Goal: Navigation & Orientation: Find specific page/section

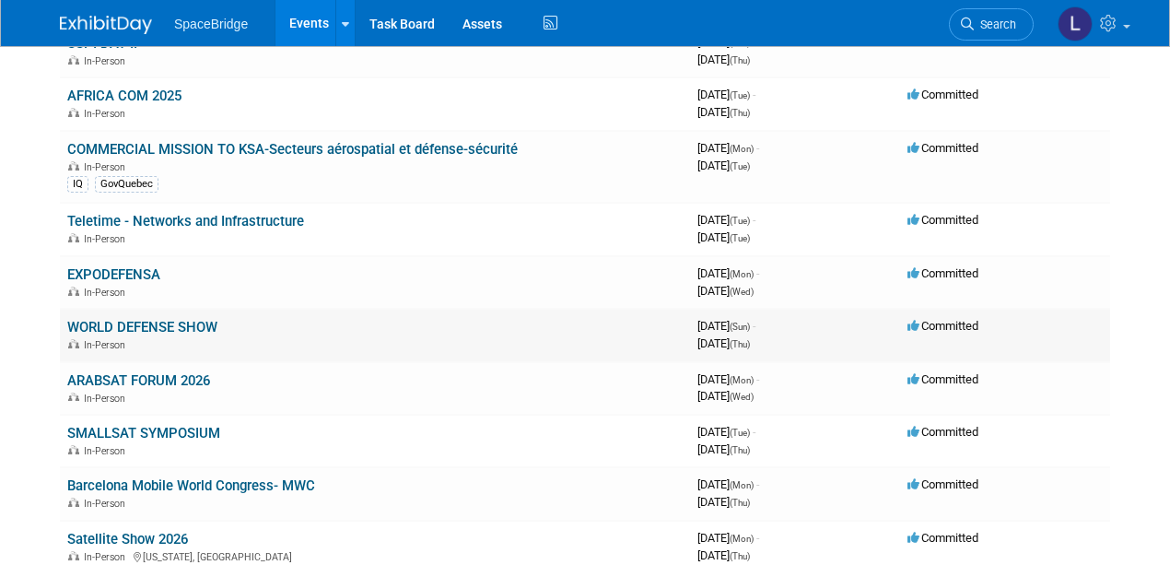
scroll to position [491, 0]
click at [99, 273] on link "EXPODEFENSA" at bounding box center [113, 275] width 93 height 17
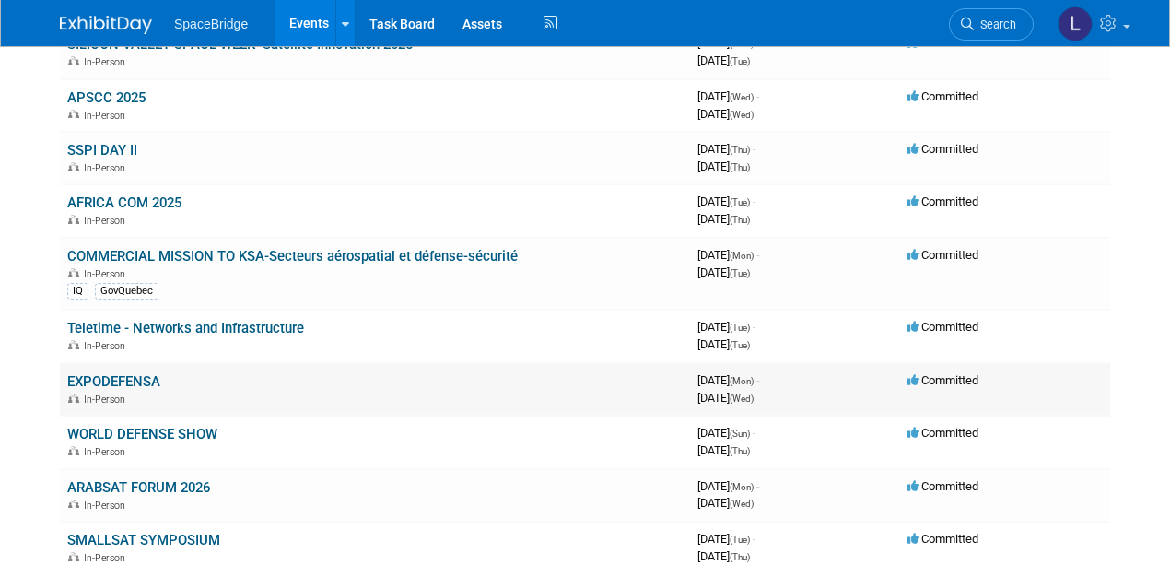
scroll to position [307, 0]
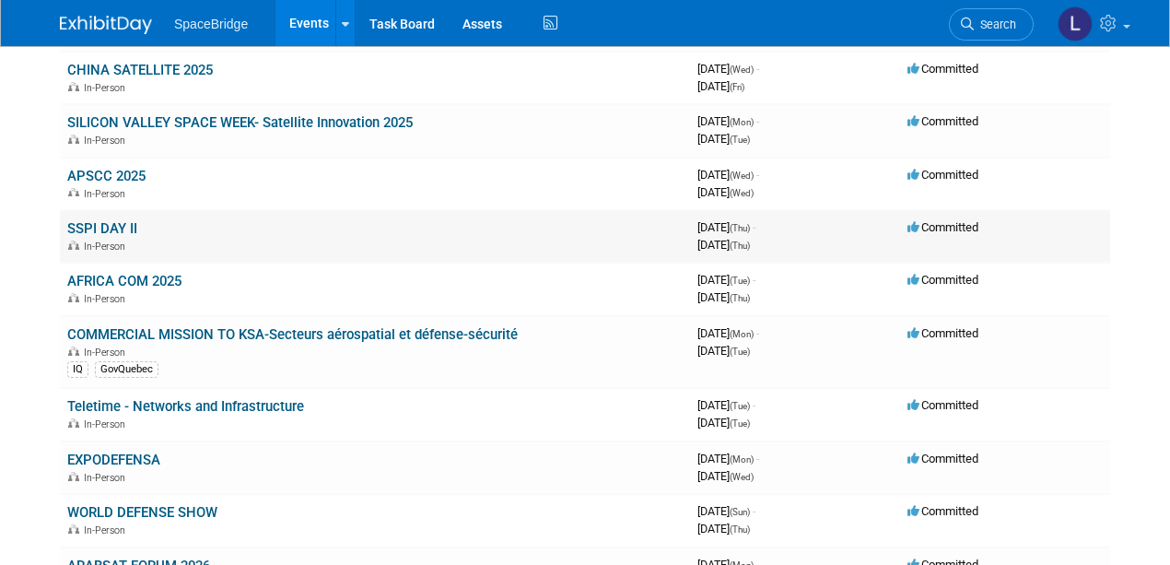
click at [92, 223] on link "SSPI DAY II" at bounding box center [102, 228] width 70 height 17
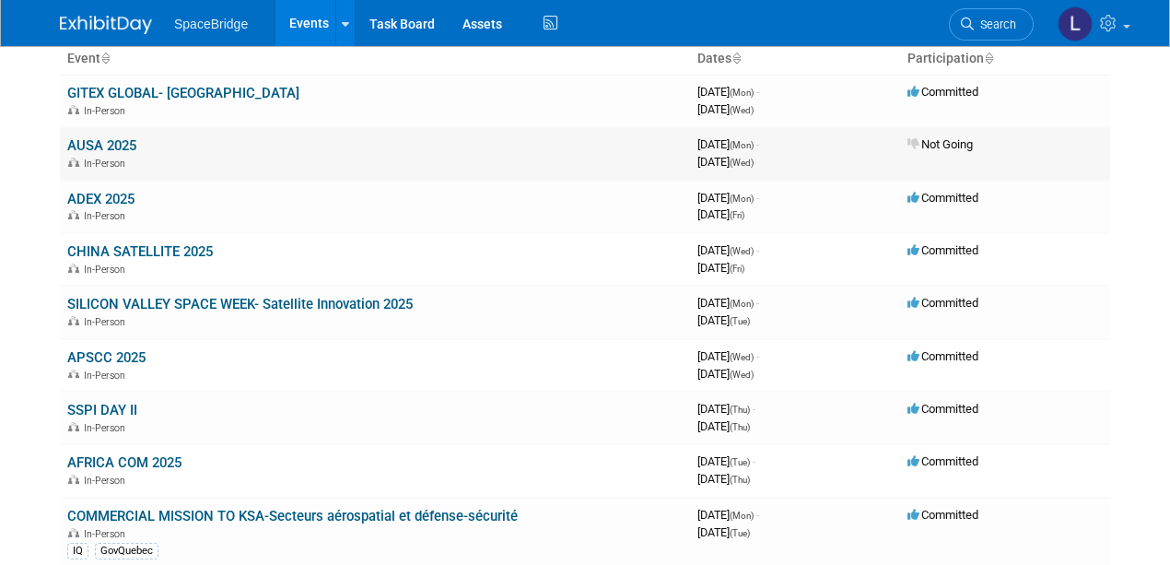
scroll to position [0, 0]
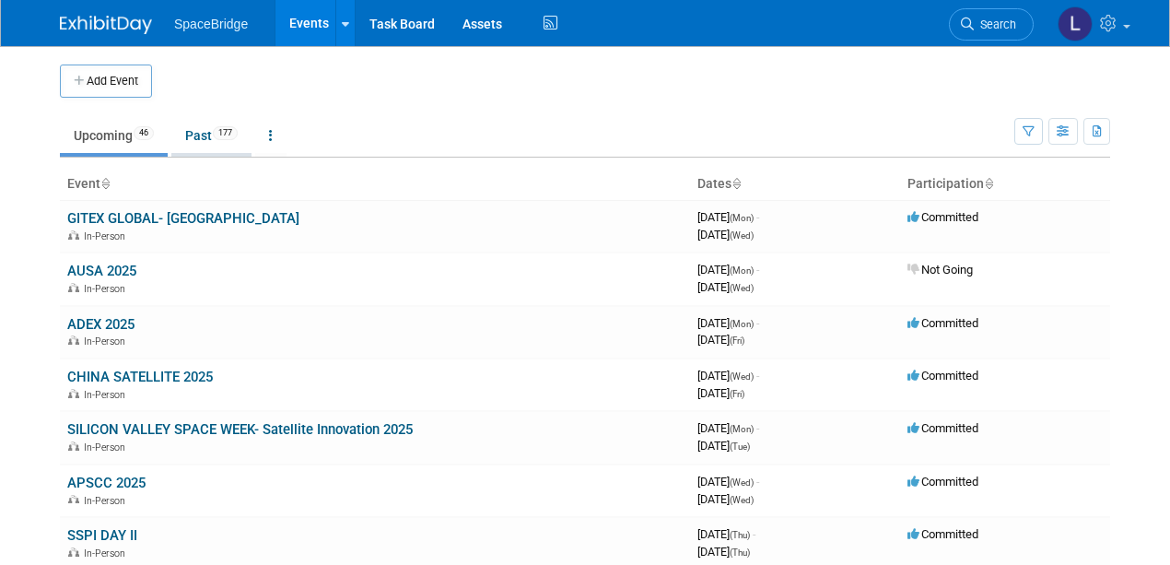
click at [197, 133] on link "Past 177" at bounding box center [211, 135] width 80 height 35
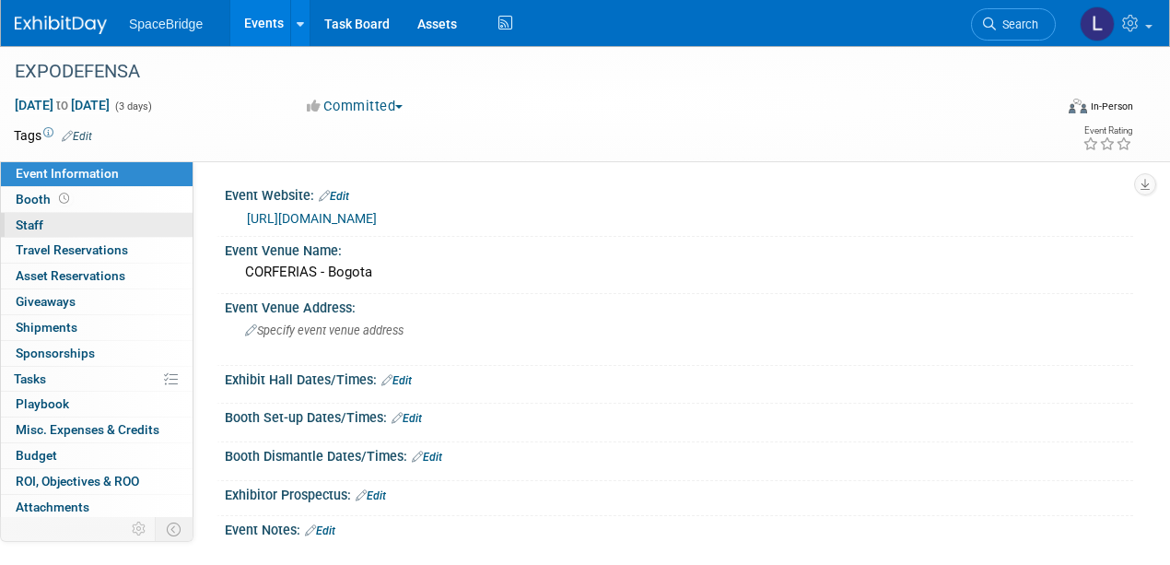
click at [33, 221] on span "Staff 0" at bounding box center [30, 224] width 28 height 15
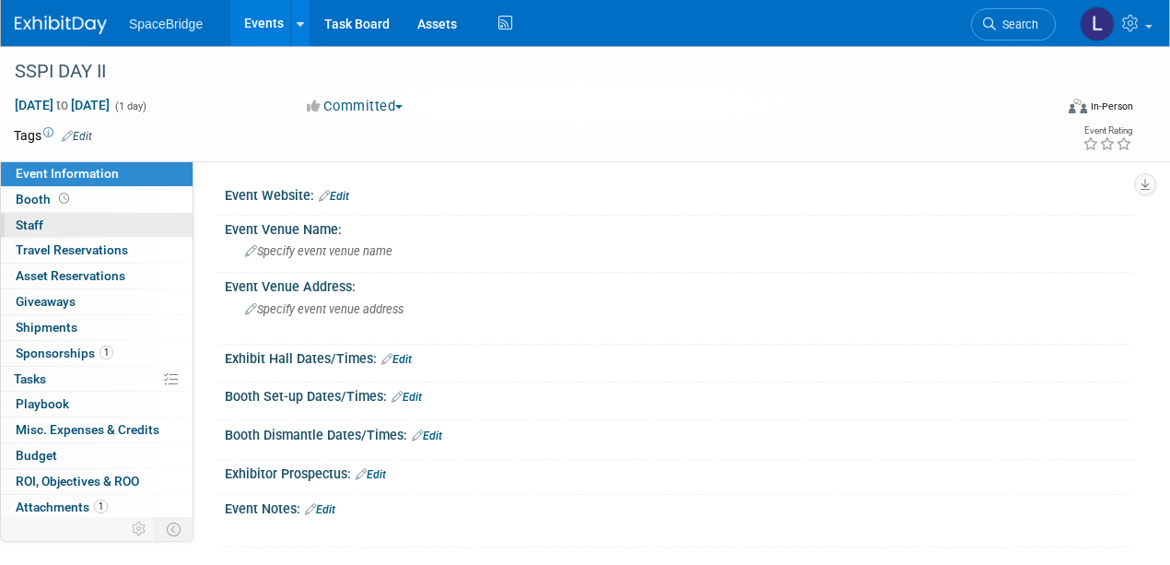
click at [29, 221] on span "Staff 0" at bounding box center [30, 224] width 28 height 15
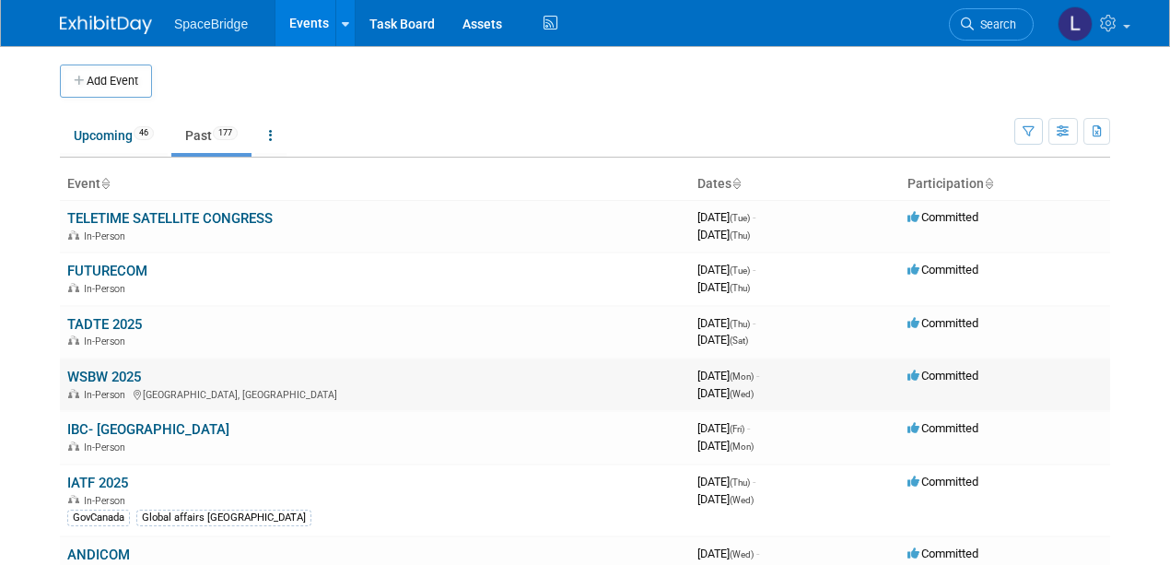
click at [113, 389] on span "In-Person" at bounding box center [107, 395] width 47 height 12
click at [96, 319] on link "TADTE 2025" at bounding box center [104, 324] width 75 height 17
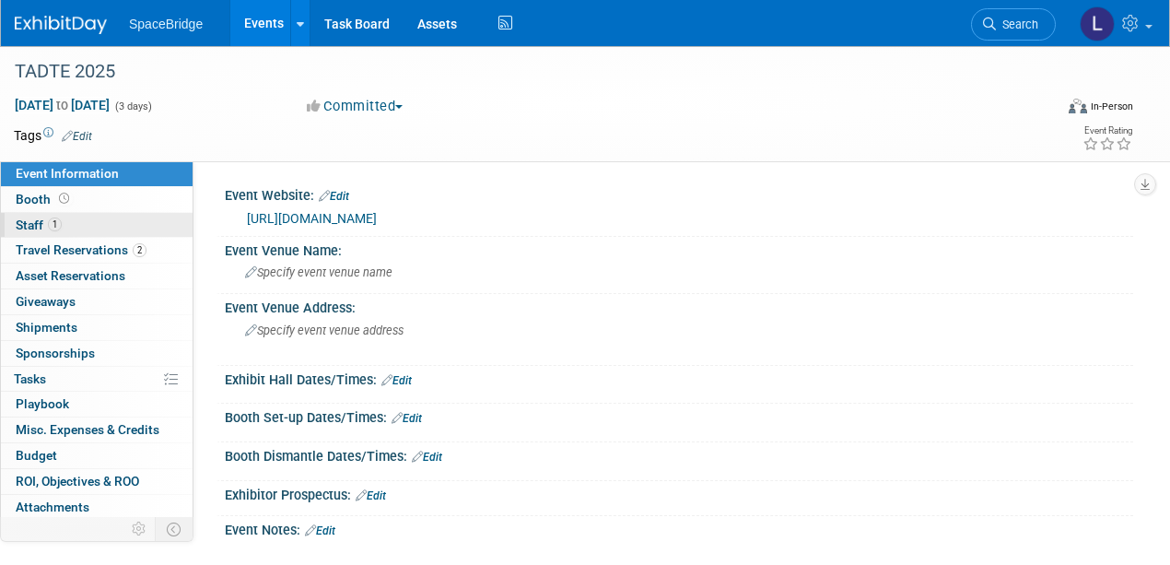
click at [31, 217] on span "Staff 1" at bounding box center [39, 224] width 46 height 15
